Goal: Use online tool/utility: Utilize a website feature to perform a specific function

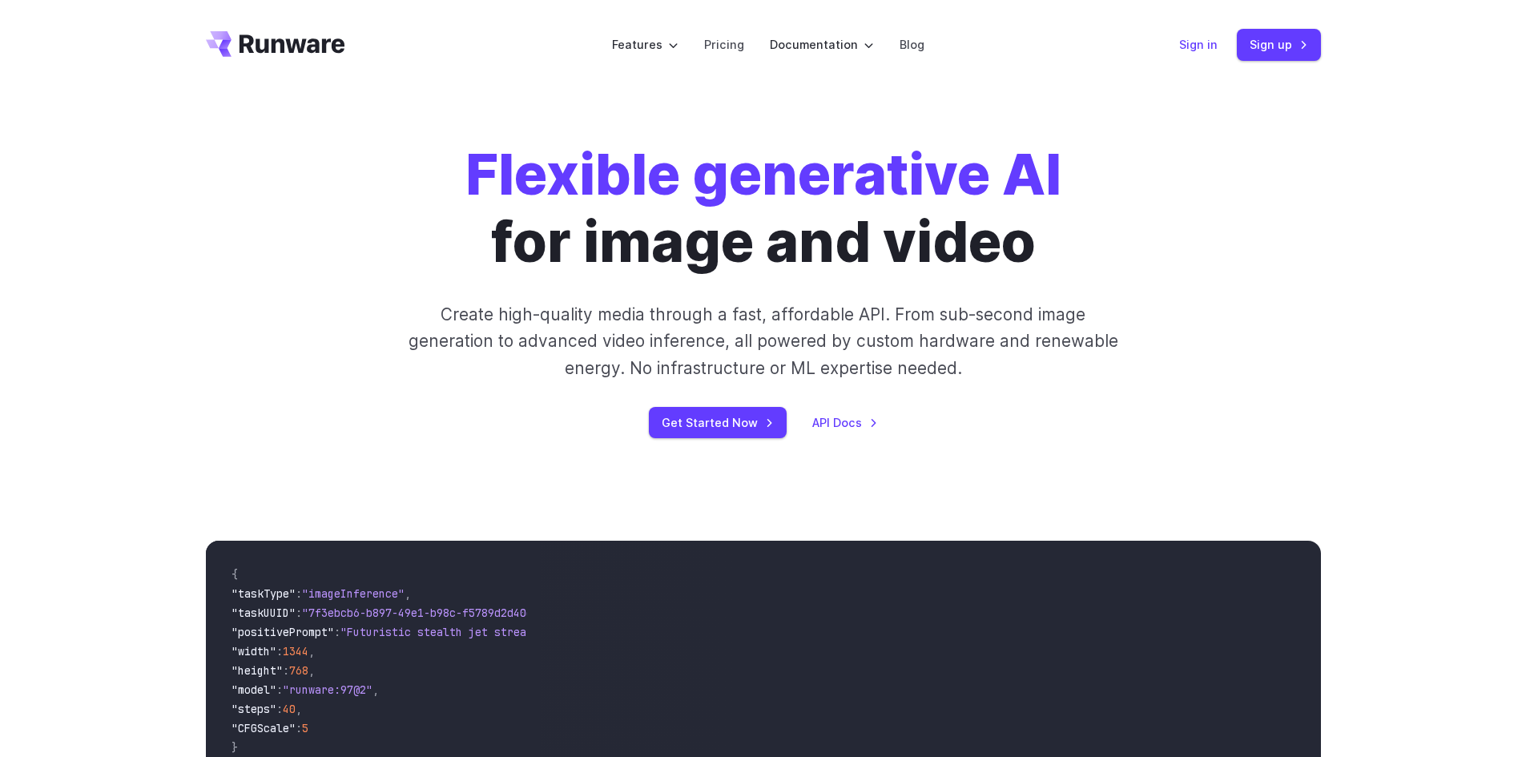
click at [1198, 48] on link "Sign in" at bounding box center [1198, 44] width 38 height 18
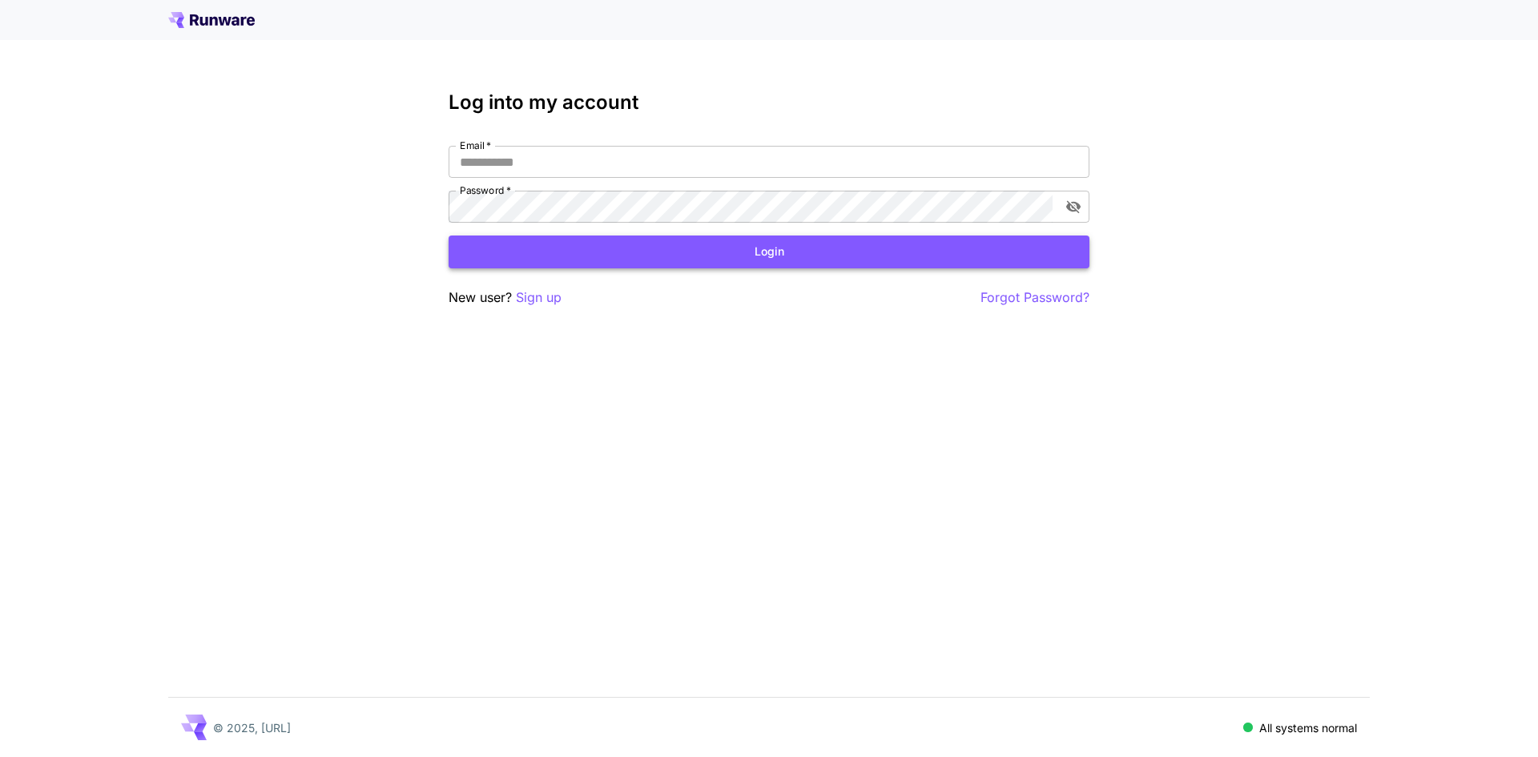
type input "**********"
click at [566, 249] on button "Login" at bounding box center [769, 252] width 641 height 33
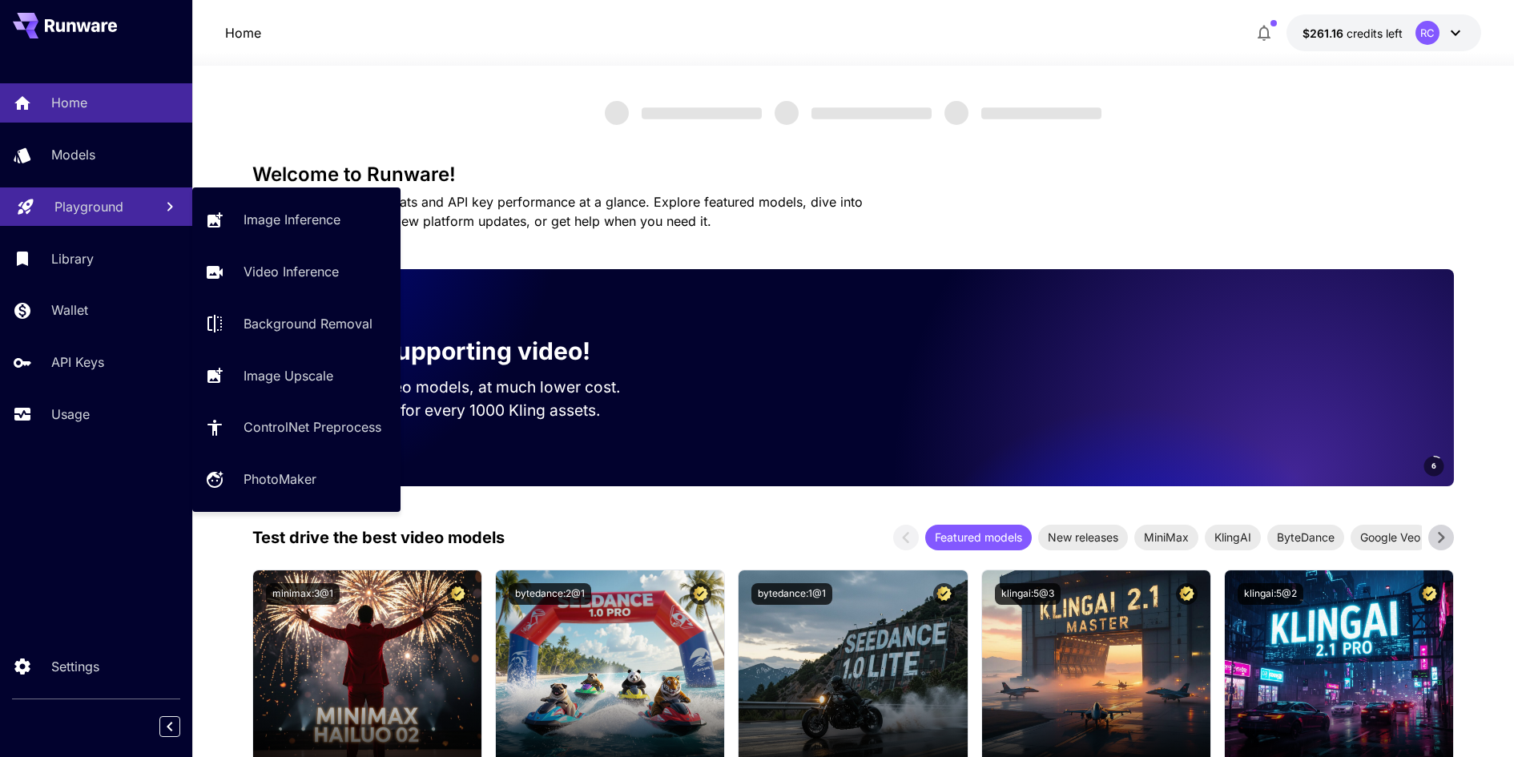
click at [111, 207] on p "Playground" at bounding box center [88, 206] width 69 height 19
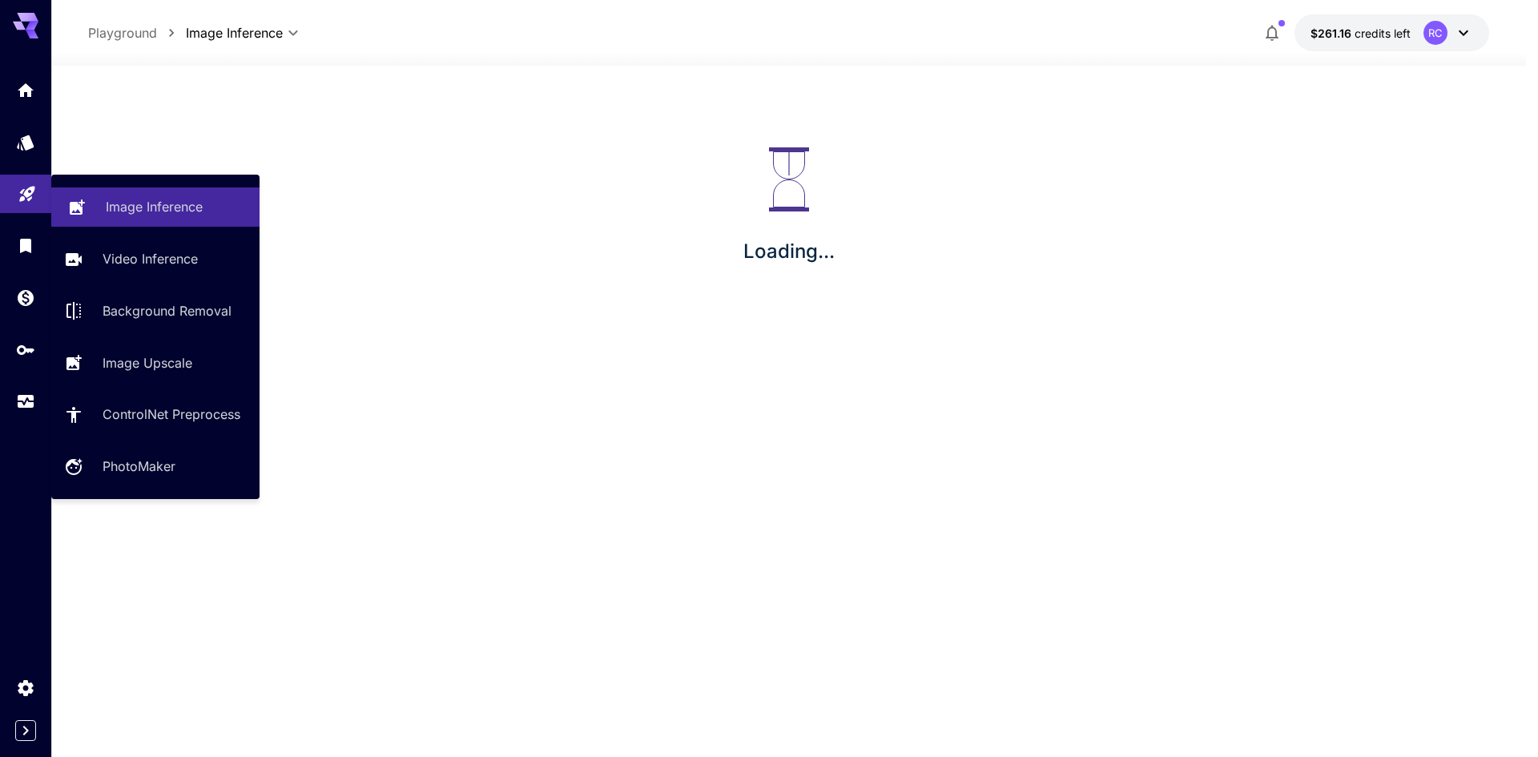
click at [220, 216] on div "Image Inference" at bounding box center [176, 206] width 141 height 19
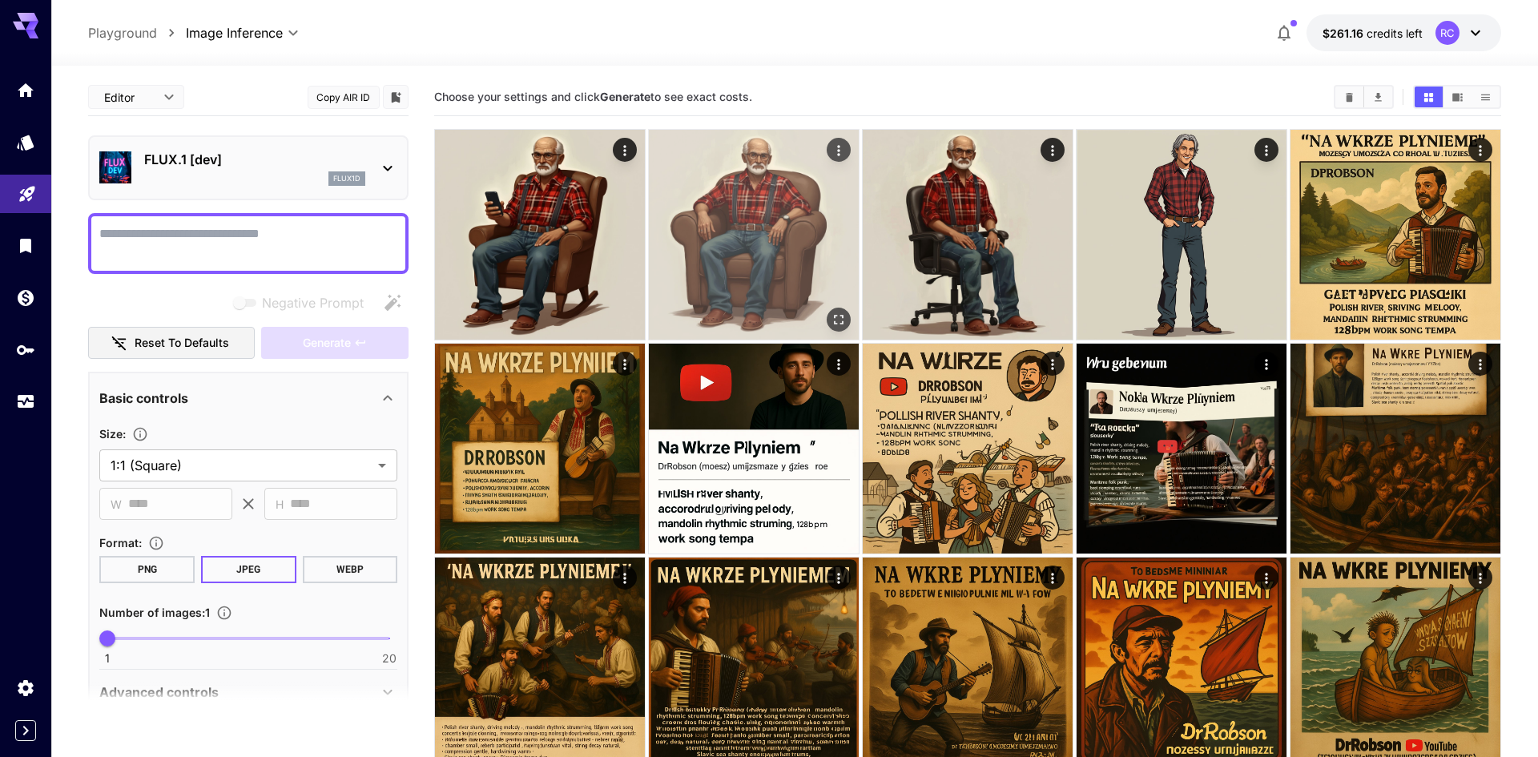
type input "**********"
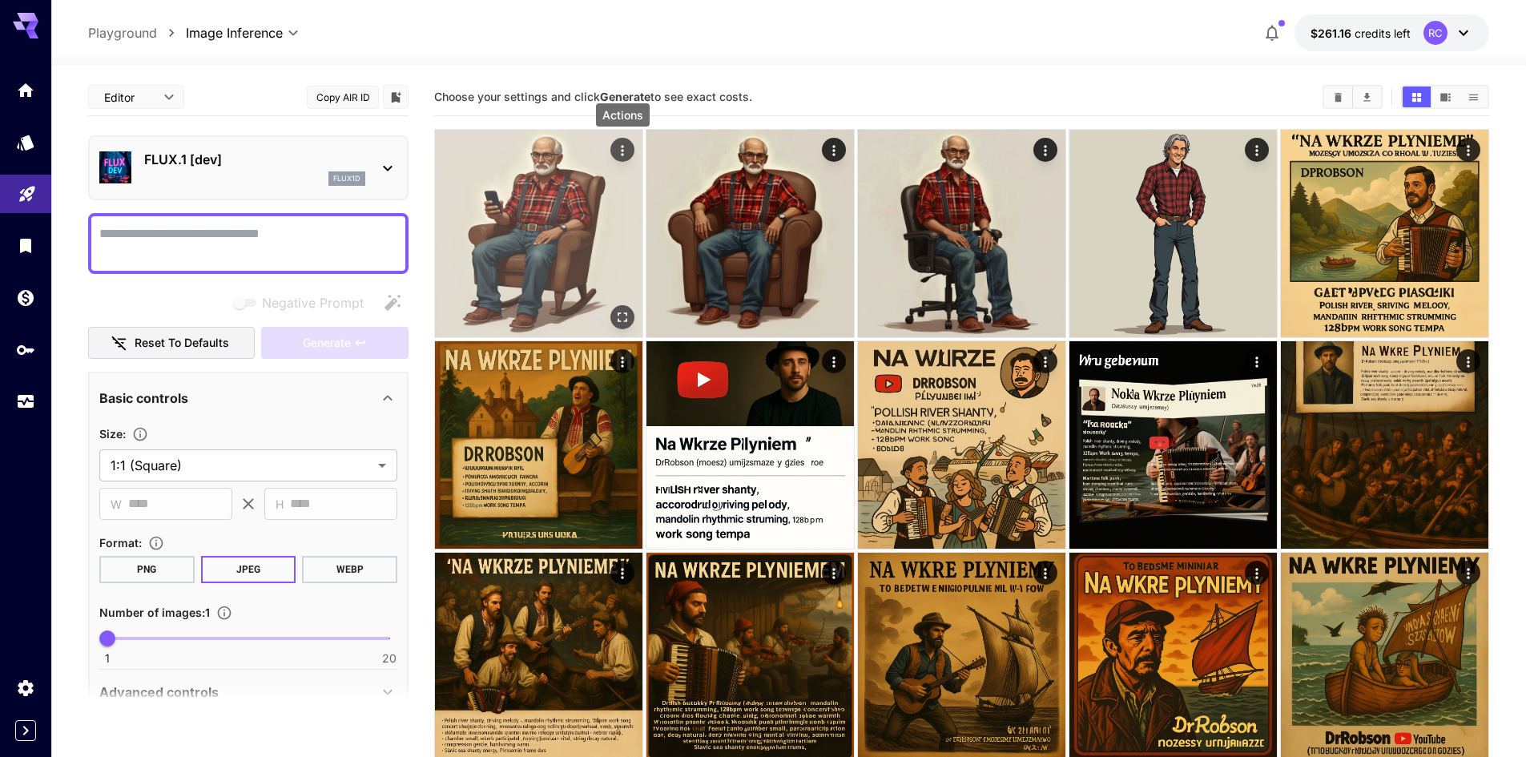
click at [621, 154] on icon "Actions" at bounding box center [622, 151] width 16 height 16
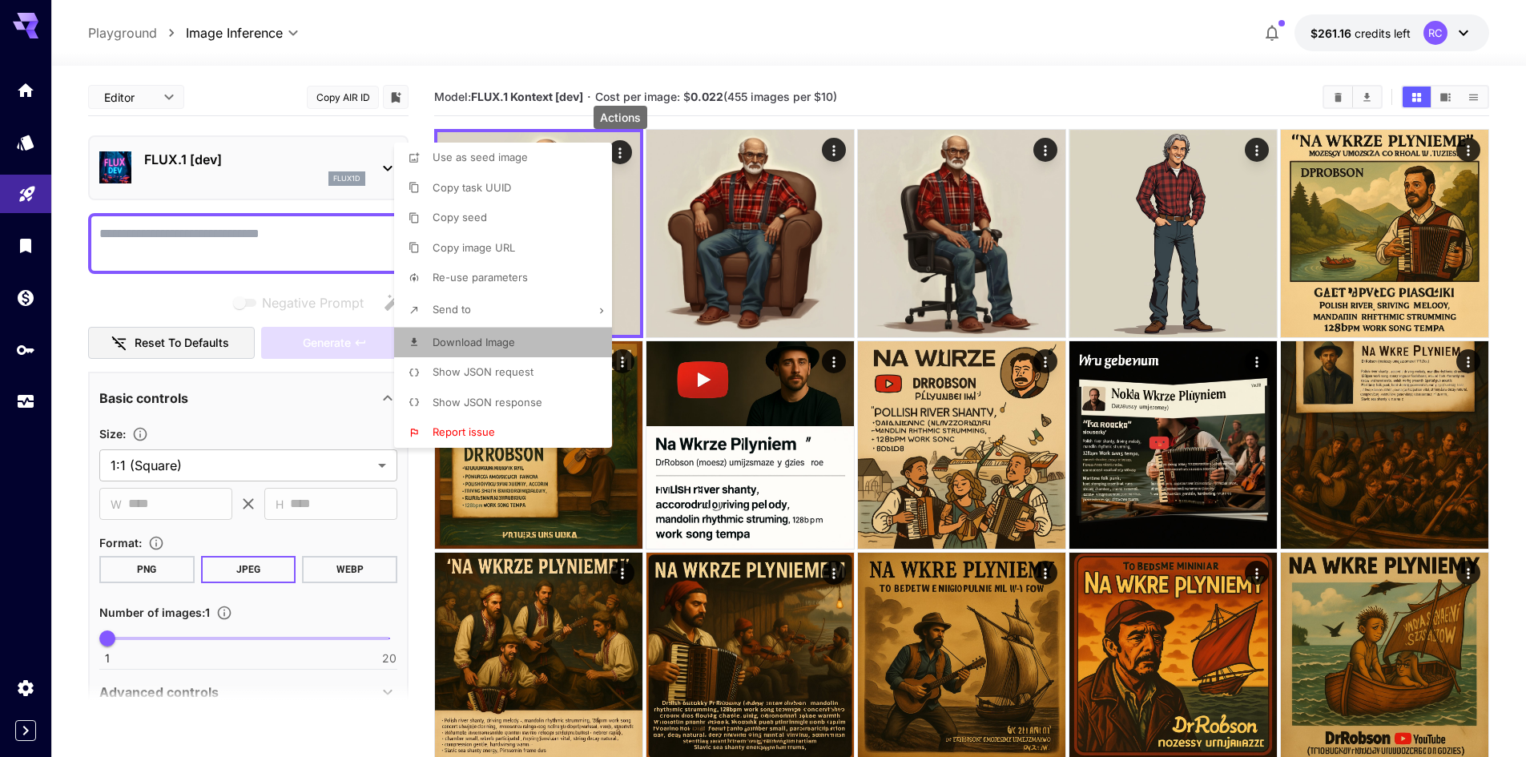
click at [522, 345] on li "Download Image" at bounding box center [508, 343] width 228 height 30
click at [1045, 151] on div at bounding box center [769, 378] width 1538 height 757
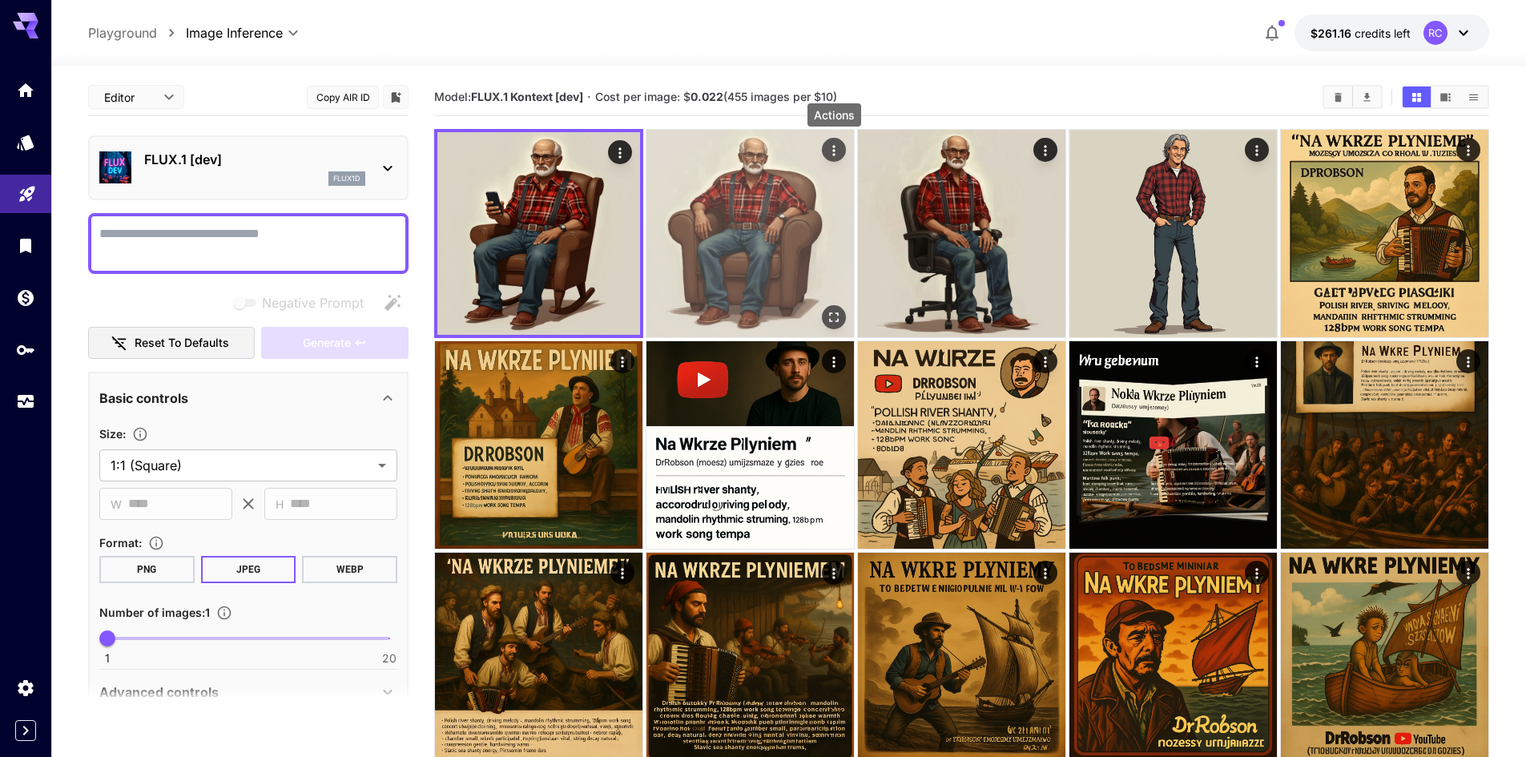
click at [838, 155] on icon "Actions" at bounding box center [834, 151] width 16 height 16
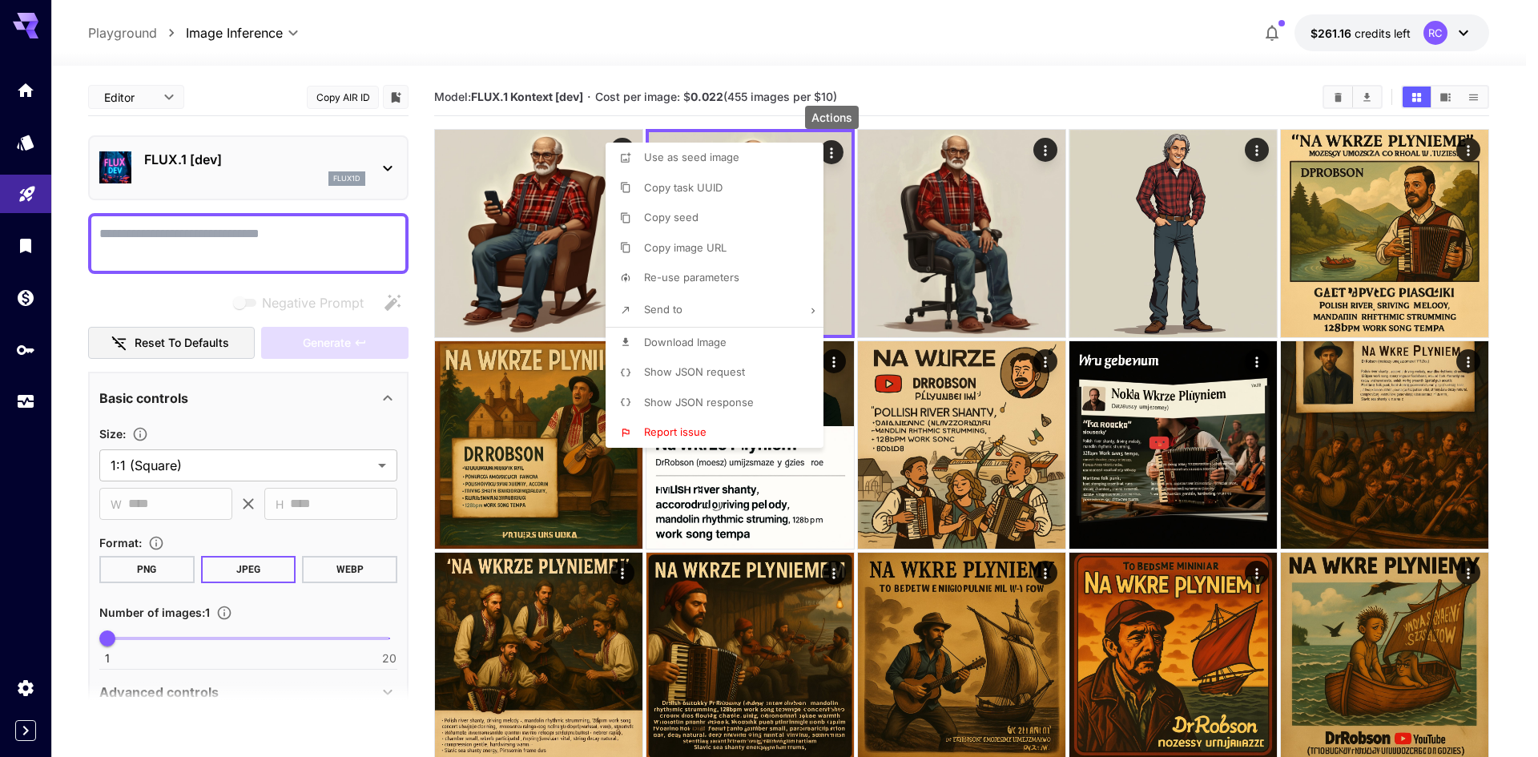
click at [719, 345] on span "Download Image" at bounding box center [685, 342] width 83 height 13
click at [1044, 149] on div at bounding box center [769, 378] width 1538 height 757
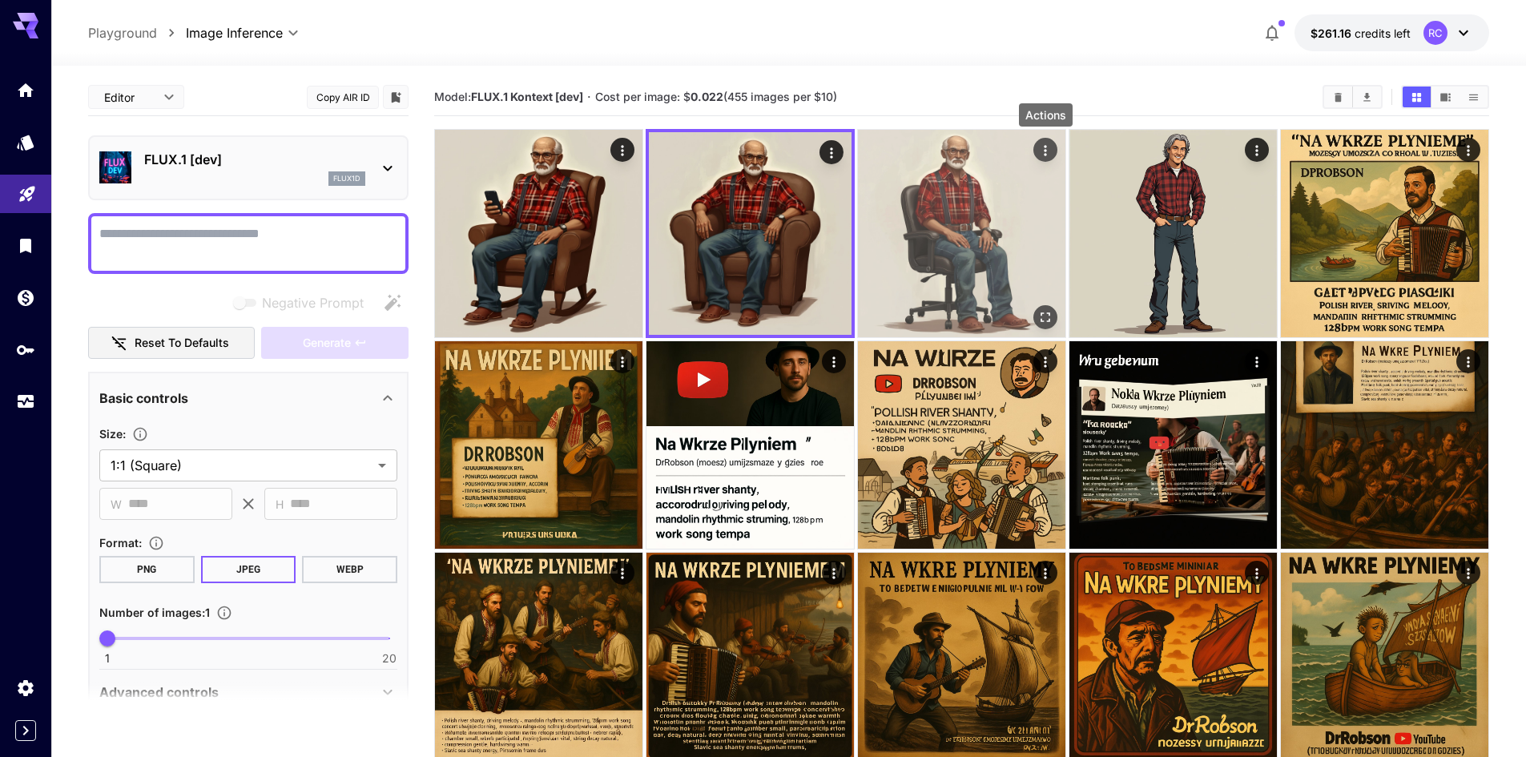
click at [1048, 152] on icon "Actions" at bounding box center [1046, 151] width 16 height 16
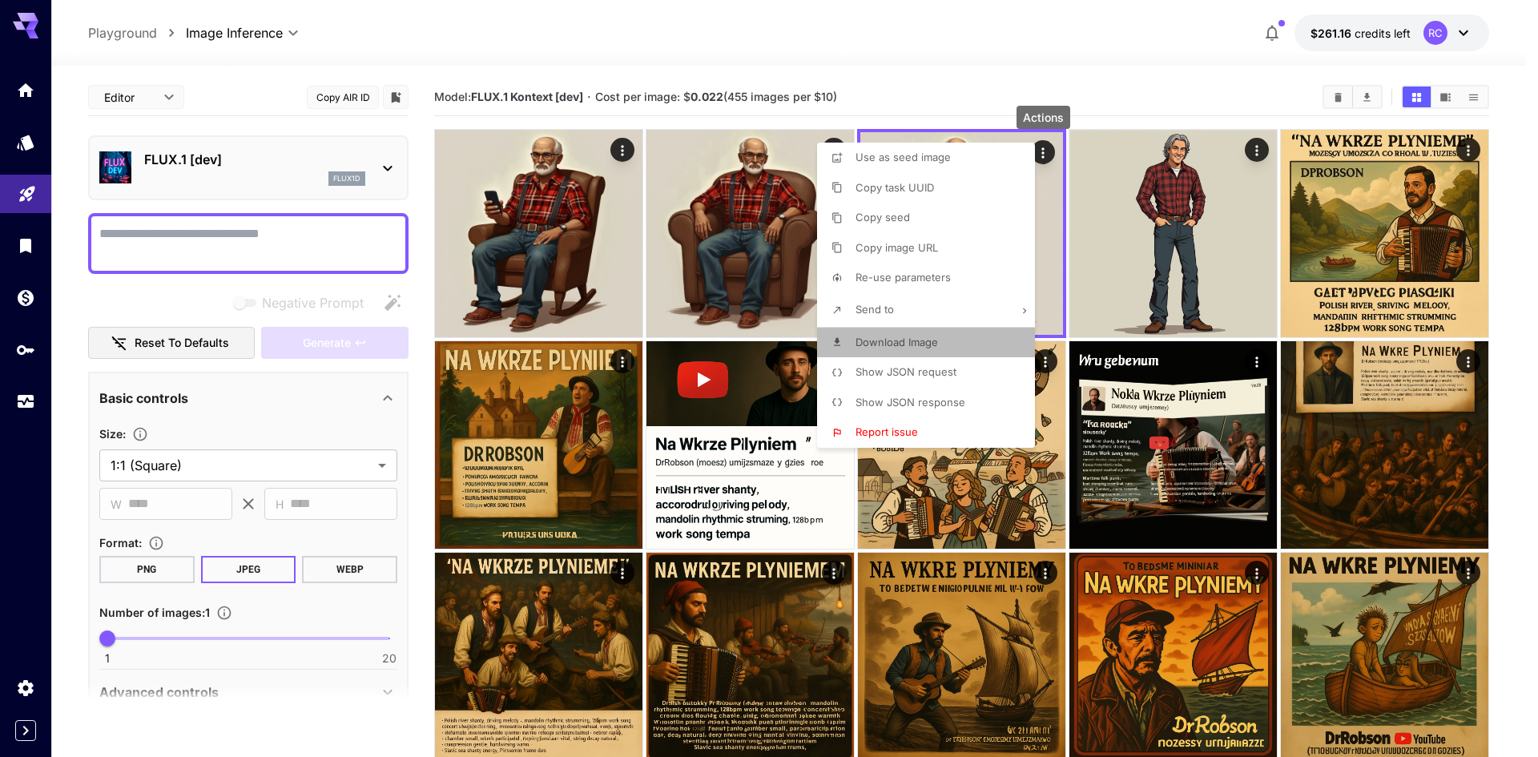
click at [926, 338] on span "Download Image" at bounding box center [897, 342] width 83 height 13
